Goal: Transaction & Acquisition: Purchase product/service

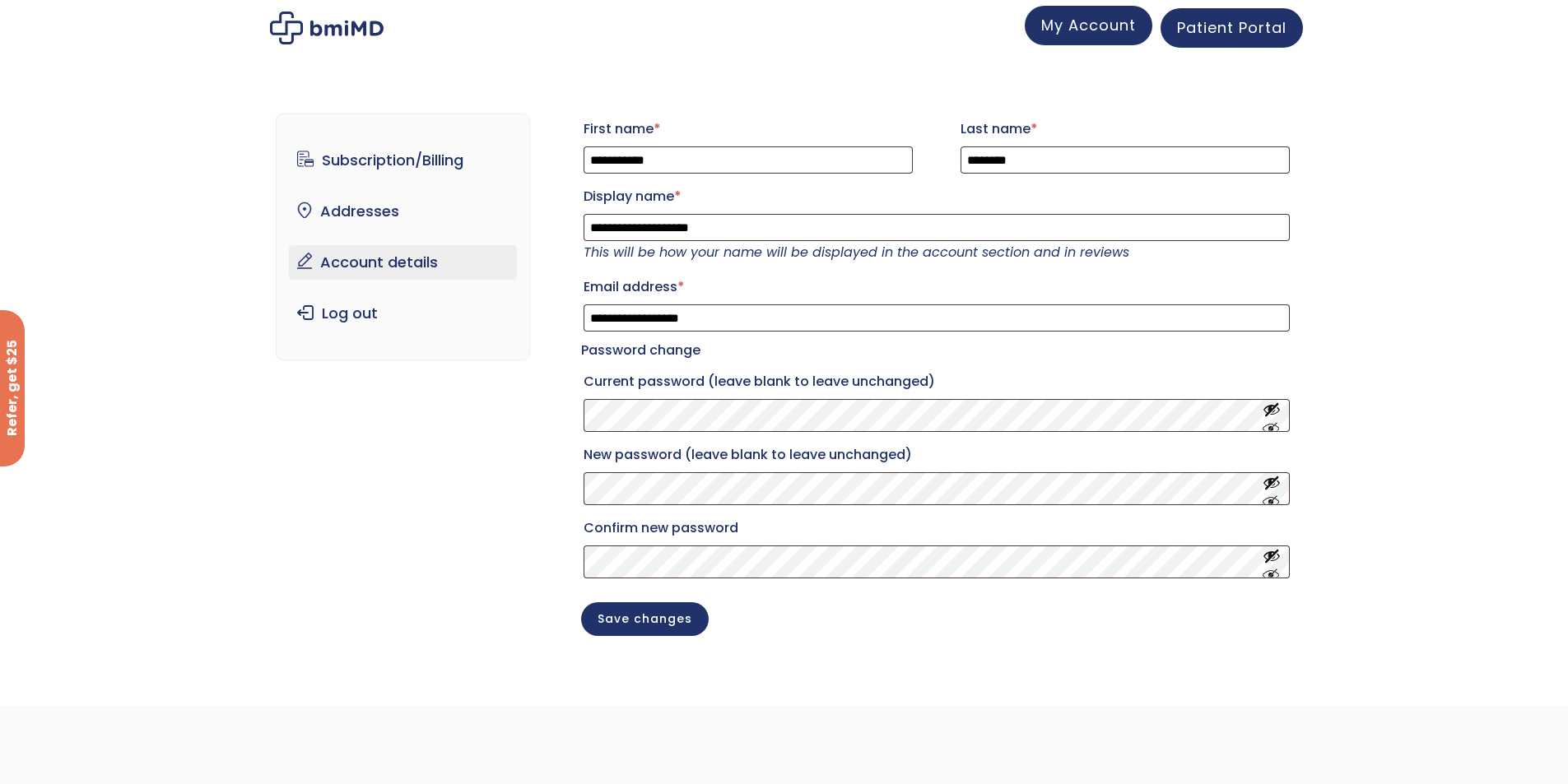
click at [1105, 28] on span "My Account" at bounding box center [1089, 25] width 95 height 21
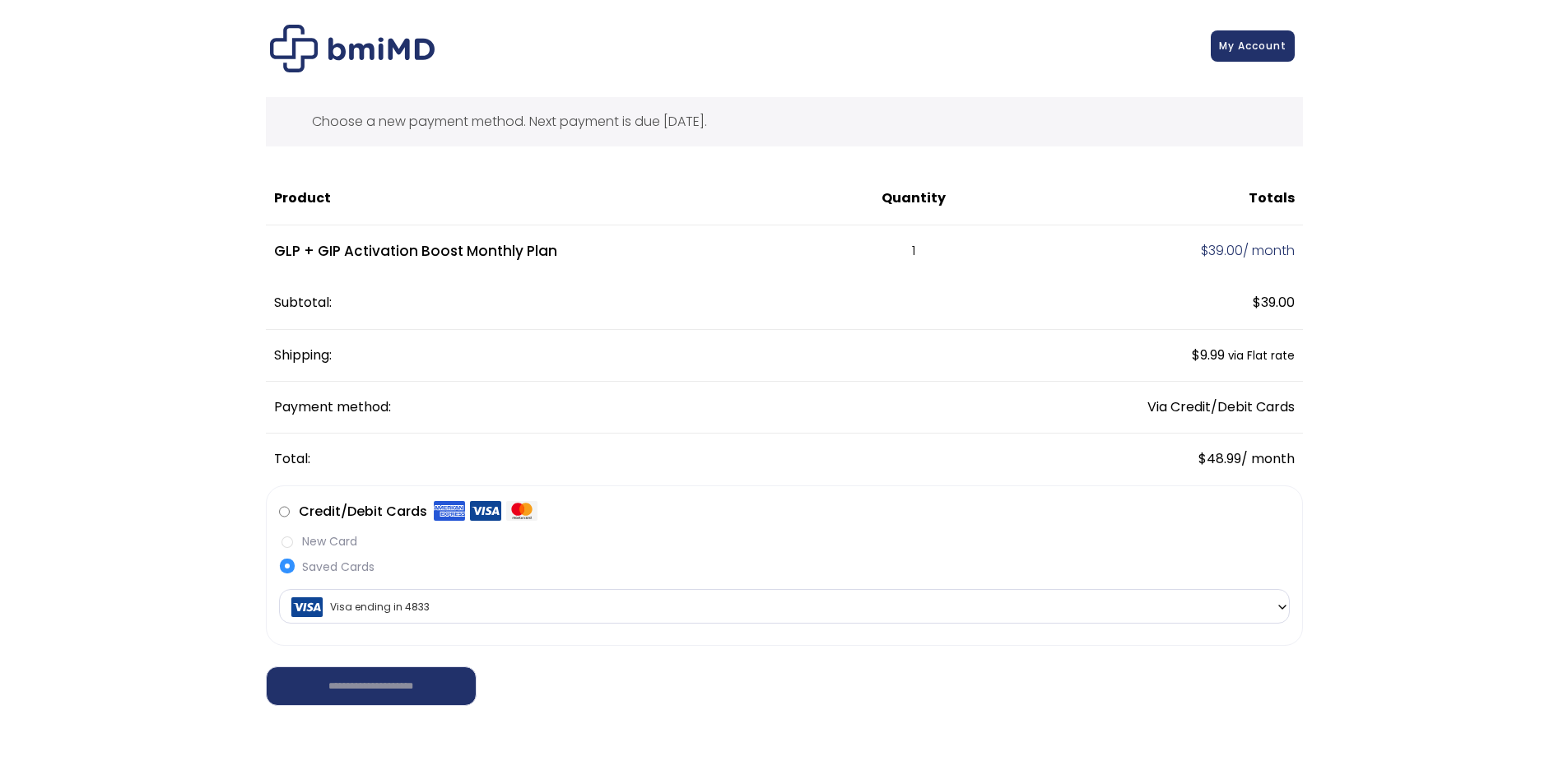
click at [1232, 52] on span "My Account" at bounding box center [1253, 46] width 67 height 14
